Goal: Find specific page/section: Find specific page/section

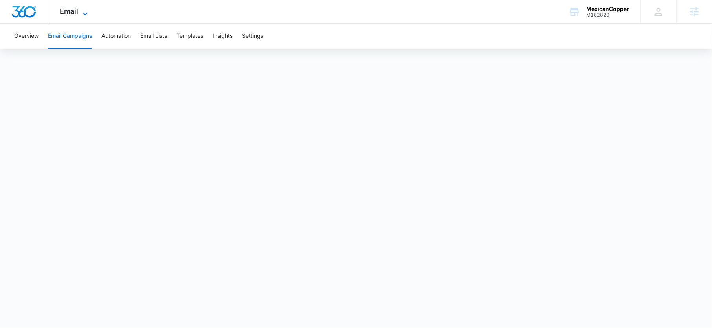
click at [71, 10] on span "Email" at bounding box center [69, 11] width 18 height 8
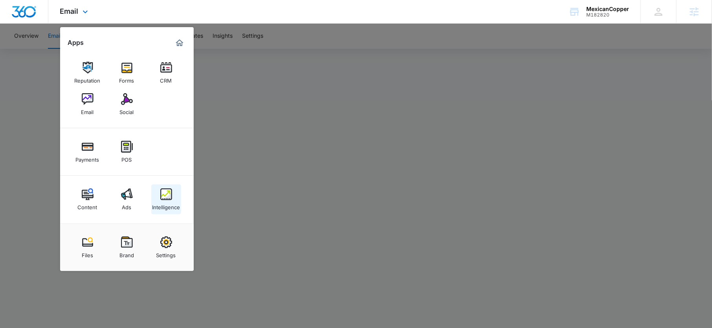
click at [170, 207] on div "Intelligence" at bounding box center [166, 205] width 28 height 10
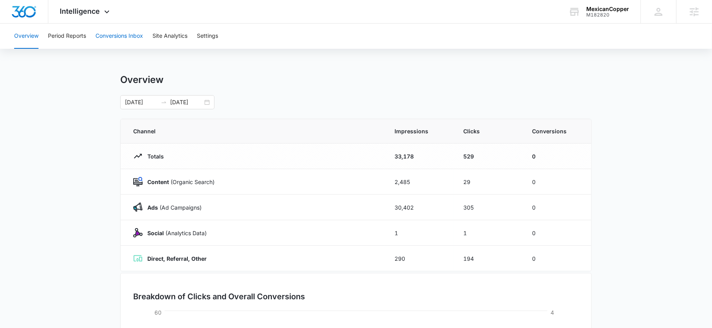
click at [117, 35] on button "Conversions Inbox" at bounding box center [119, 36] width 48 height 25
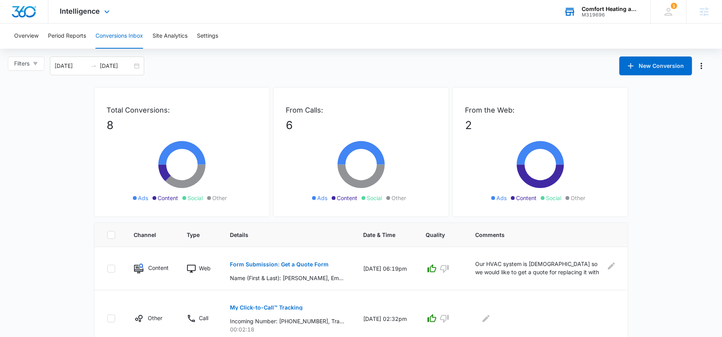
click at [586, 17] on div "Comfort Heating and Cooling M319696 Your Accounts View All" at bounding box center [601, 11] width 98 height 23
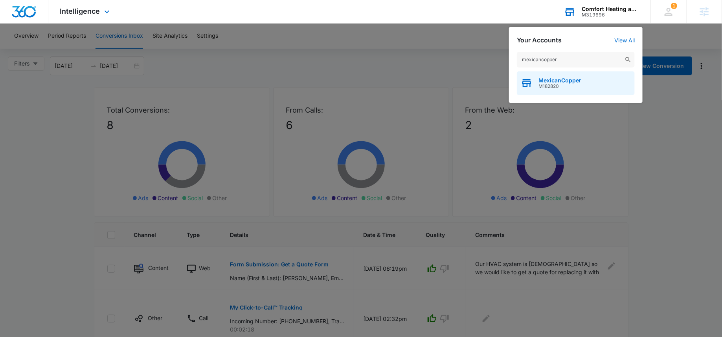
type input "mexicancopper"
click at [571, 88] on span "M182820" at bounding box center [559, 86] width 43 height 5
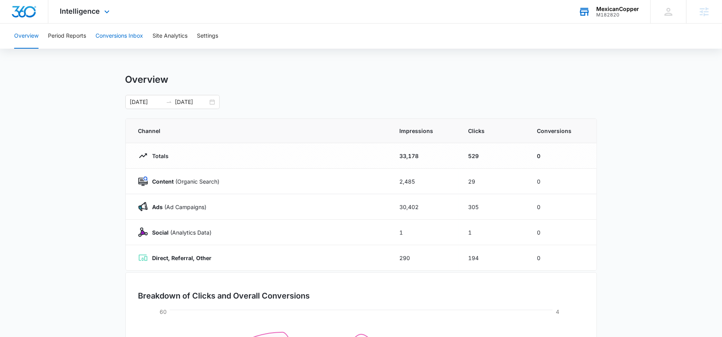
click at [139, 35] on button "Conversions Inbox" at bounding box center [119, 36] width 48 height 25
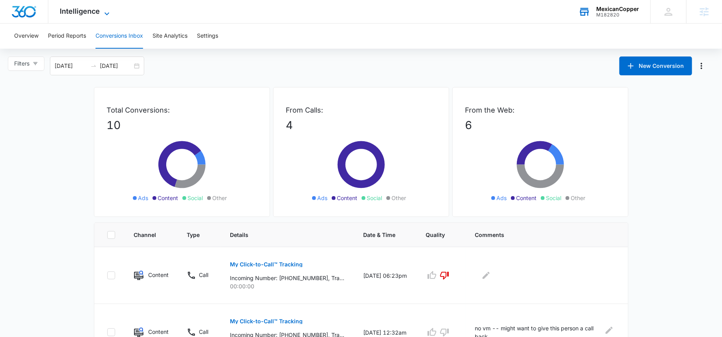
click at [90, 11] on span "Intelligence" at bounding box center [80, 11] width 40 height 8
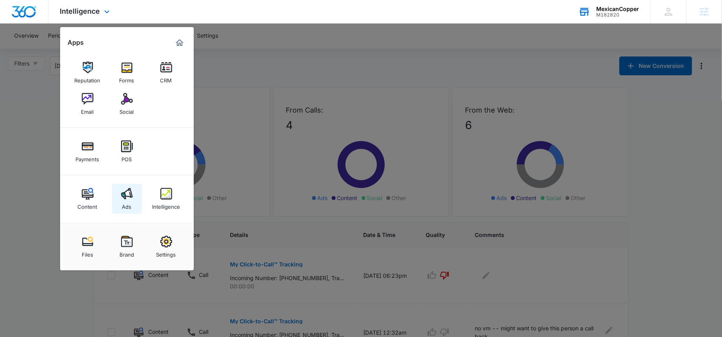
click at [128, 204] on div "Ads" at bounding box center [126, 205] width 9 height 10
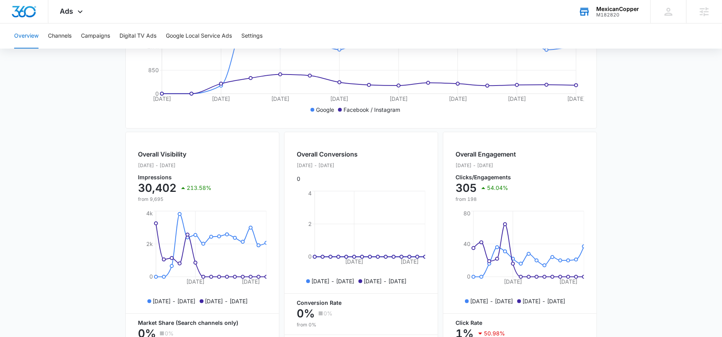
scroll to position [44, 0]
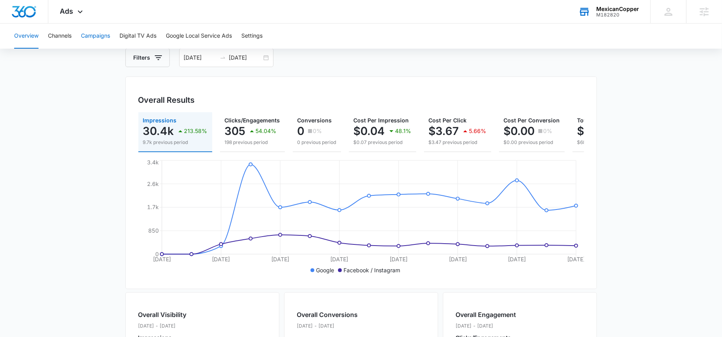
click at [93, 26] on button "Campaigns" at bounding box center [95, 36] width 29 height 25
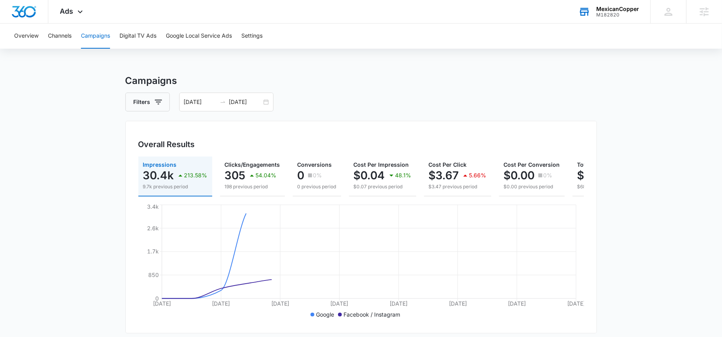
scroll to position [295, 0]
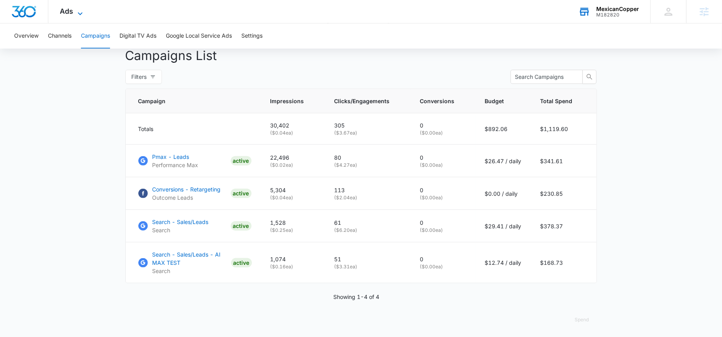
click at [78, 10] on icon at bounding box center [79, 13] width 9 height 9
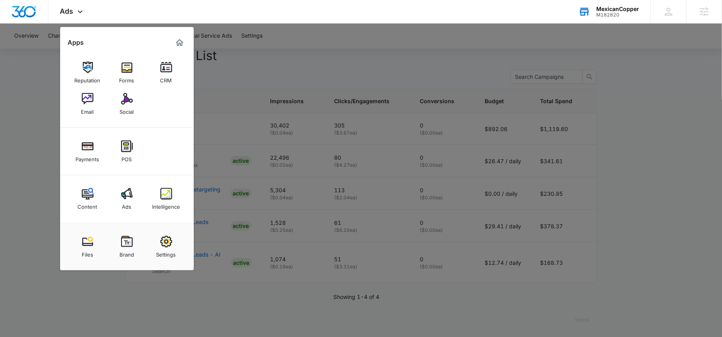
click at [258, 69] on div at bounding box center [361, 168] width 722 height 337
